Goal: Task Accomplishment & Management: Use online tool/utility

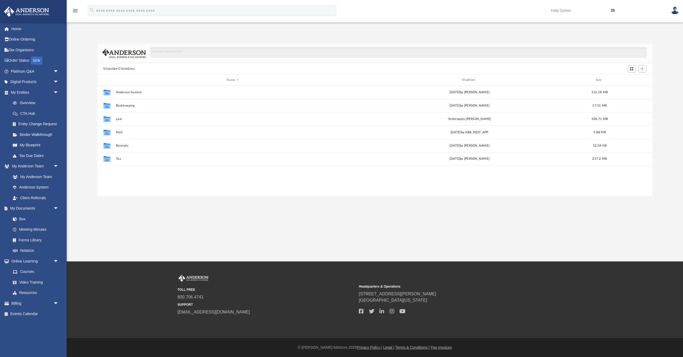
scroll to position [121, 555]
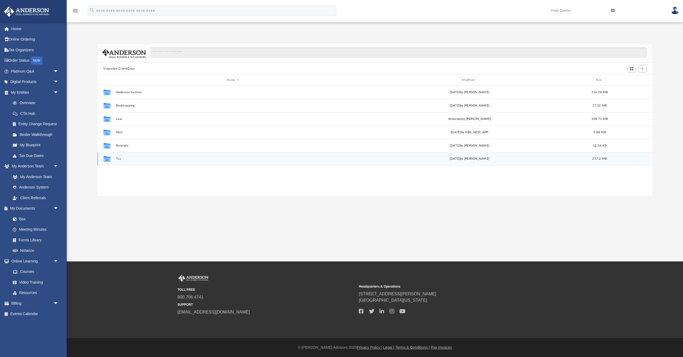
click at [117, 159] on button "Tax" at bounding box center [233, 158] width 234 height 3
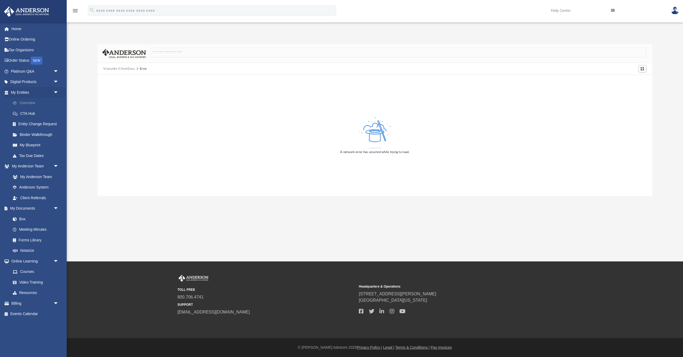
click at [27, 101] on link "Overview" at bounding box center [36, 103] width 59 height 11
click at [56, 90] on span "arrow_drop_down" at bounding box center [58, 92] width 11 height 11
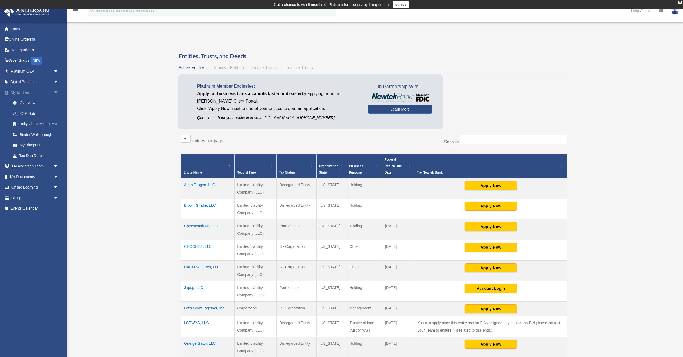
click at [56, 92] on span "arrow_drop_down" at bounding box center [58, 92] width 11 height 11
click at [55, 111] on span "arrow_drop_down" at bounding box center [58, 113] width 11 height 11
click at [22, 122] on link "Box" at bounding box center [36, 124] width 59 height 11
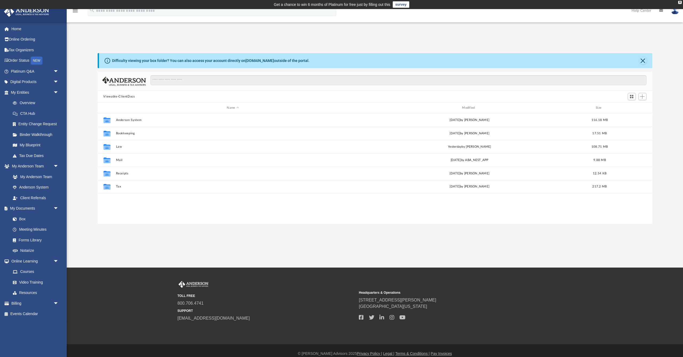
scroll to position [121, 555]
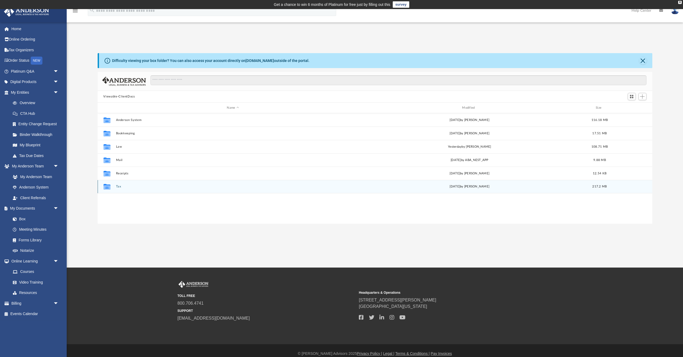
click at [117, 186] on button "Tax" at bounding box center [233, 186] width 234 height 3
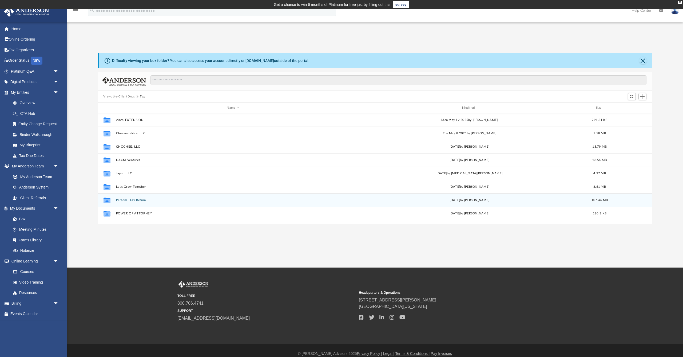
click at [127, 201] on button "Personal Tax Return" at bounding box center [233, 199] width 234 height 3
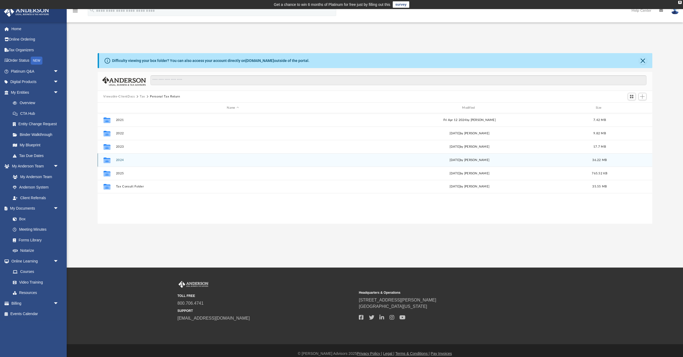
click at [120, 160] on button "2024" at bounding box center [233, 159] width 234 height 3
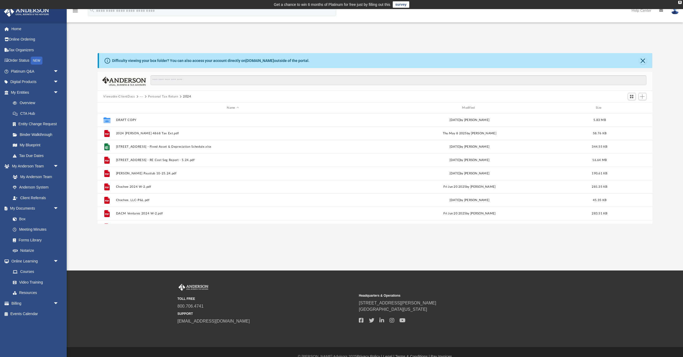
scroll to position [0, 0]
click at [644, 98] on span "Add" at bounding box center [642, 96] width 5 height 5
click at [631, 107] on li "Upload" at bounding box center [634, 107] width 17 height 6
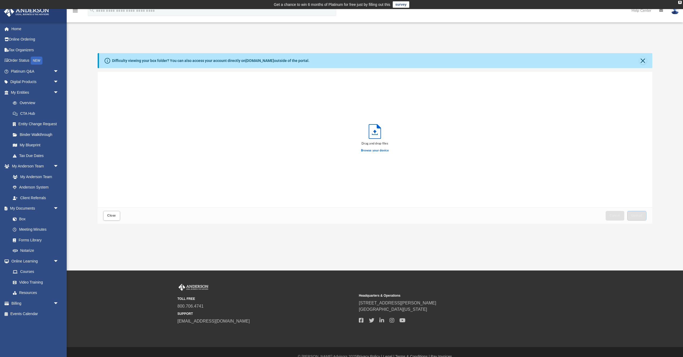
scroll to position [135, 555]
click at [375, 151] on label "Browse your device" at bounding box center [375, 150] width 28 height 5
click at [0, 0] on input "Browse your device" at bounding box center [0, 0] width 0 height 0
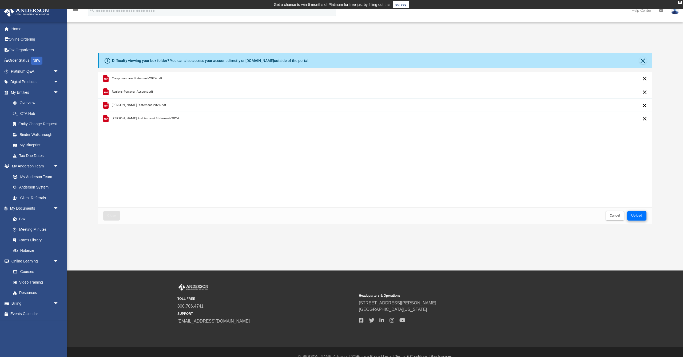
click at [633, 215] on span "Upload" at bounding box center [636, 215] width 11 height 3
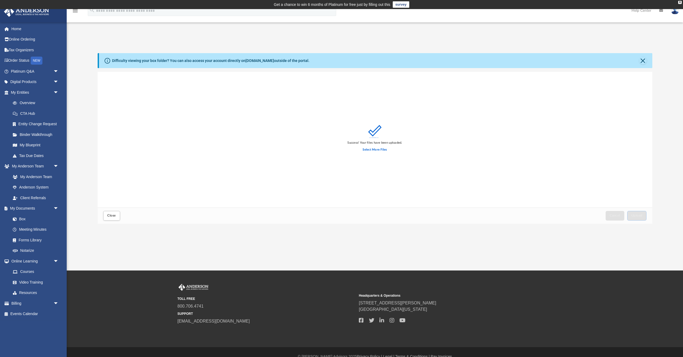
scroll to position [0, 0]
